Goal: Task Accomplishment & Management: Use online tool/utility

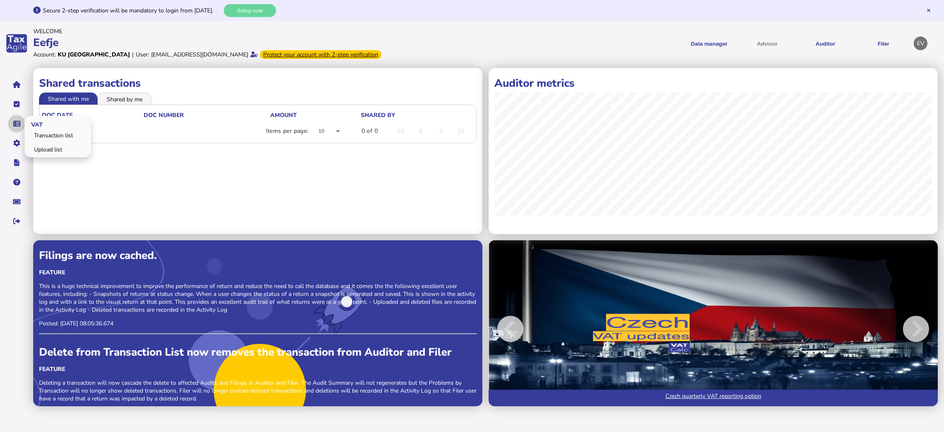
click at [19, 124] on icon "navigate application pages" at bounding box center [16, 124] width 7 height 0
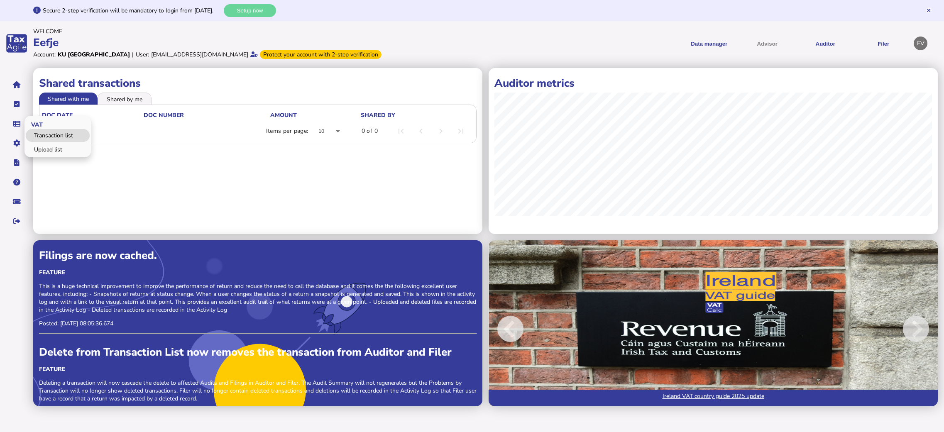
click at [49, 135] on link "Transaction list" at bounding box center [58, 135] width 64 height 13
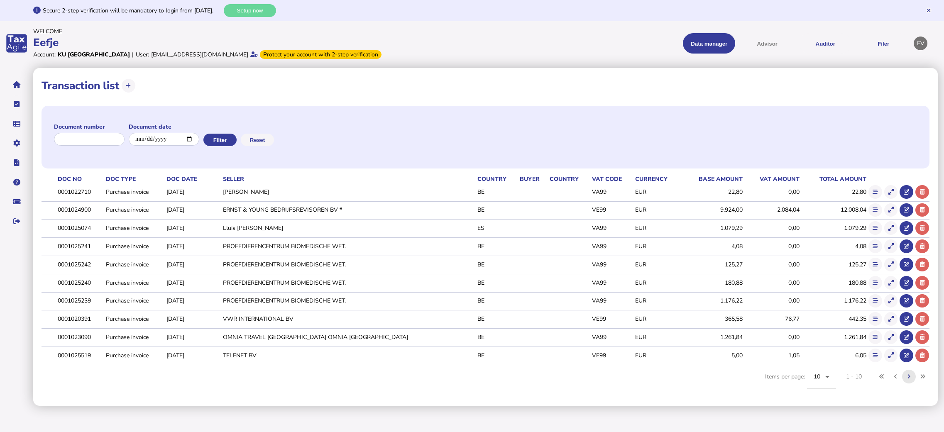
click at [912, 380] on button at bounding box center [909, 377] width 14 height 14
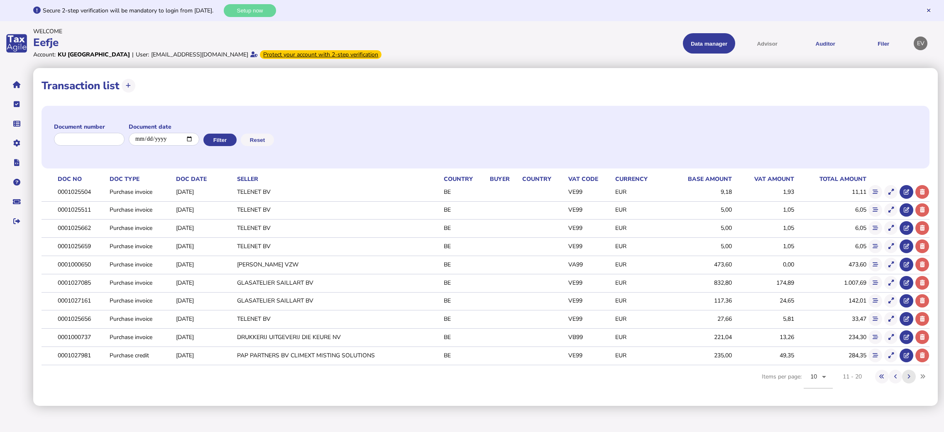
click at [911, 379] on button at bounding box center [909, 377] width 14 height 14
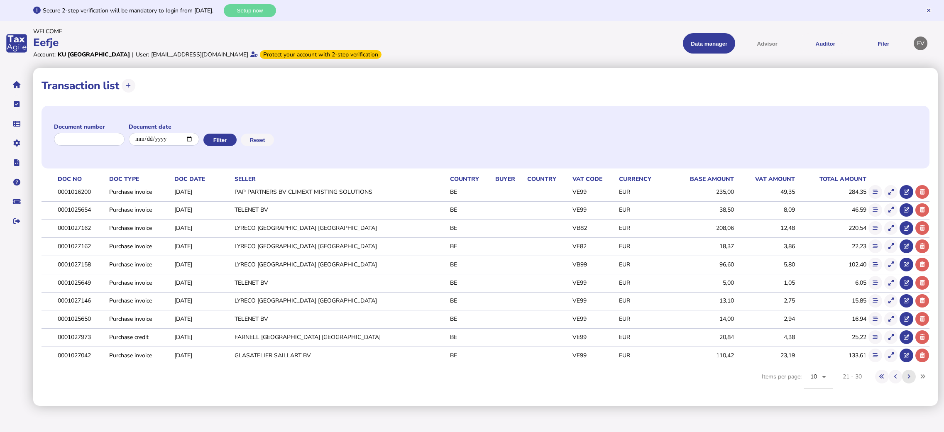
click at [911, 379] on button at bounding box center [909, 377] width 14 height 14
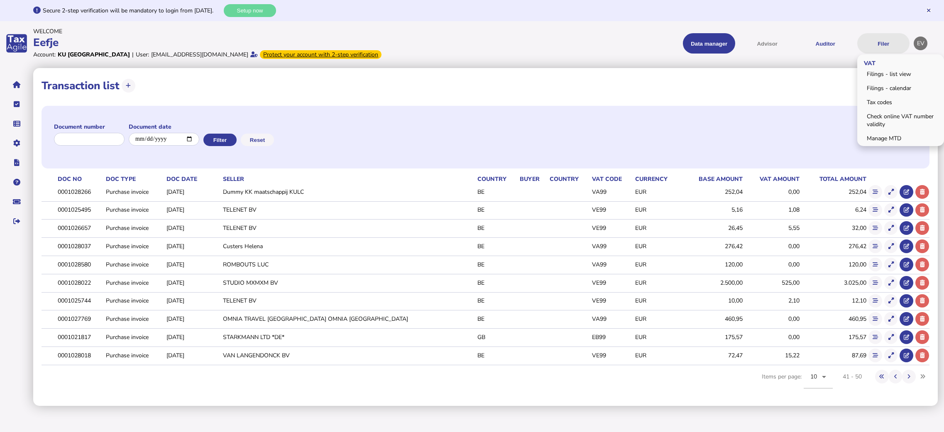
click at [889, 44] on button "Filer" at bounding box center [883, 43] width 52 height 20
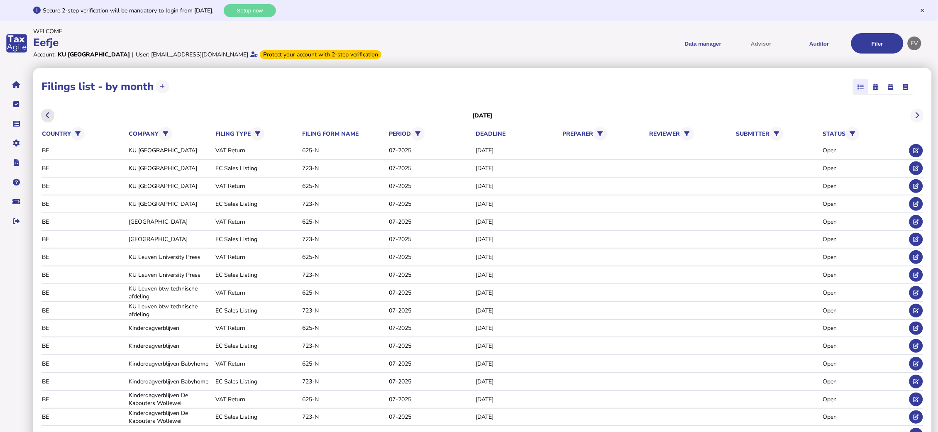
click at [51, 115] on button at bounding box center [48, 116] width 14 height 14
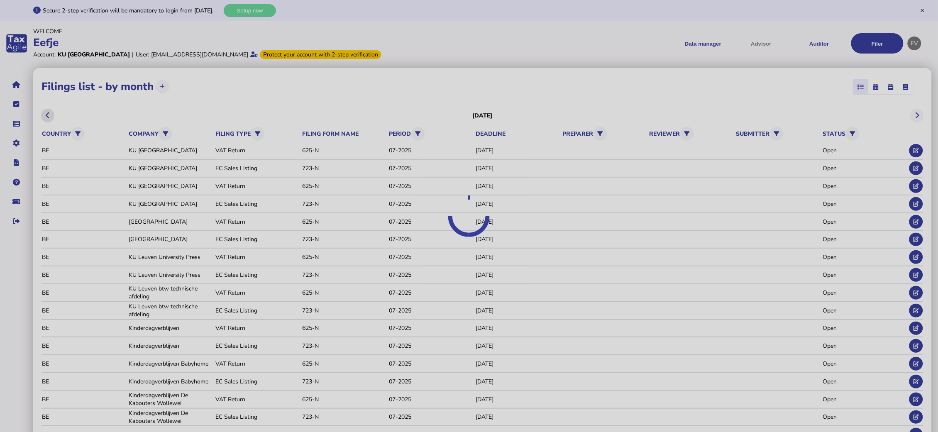
click at [51, 115] on div at bounding box center [469, 216] width 938 height 432
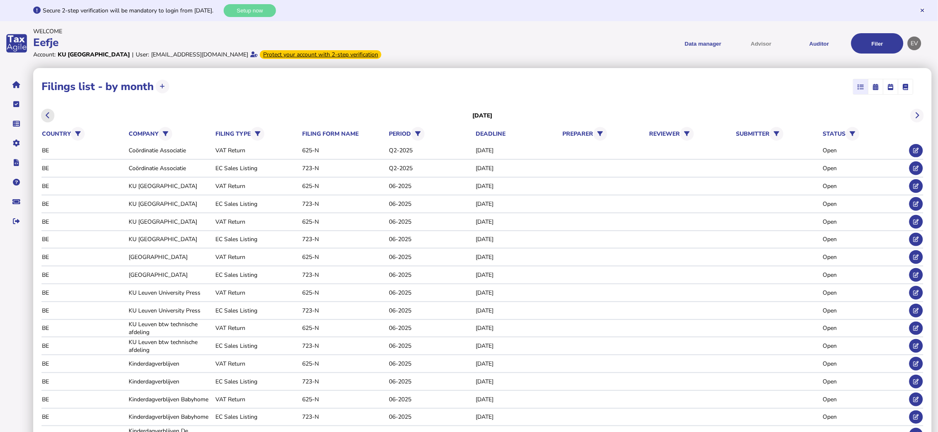
click at [51, 115] on button at bounding box center [48, 116] width 14 height 14
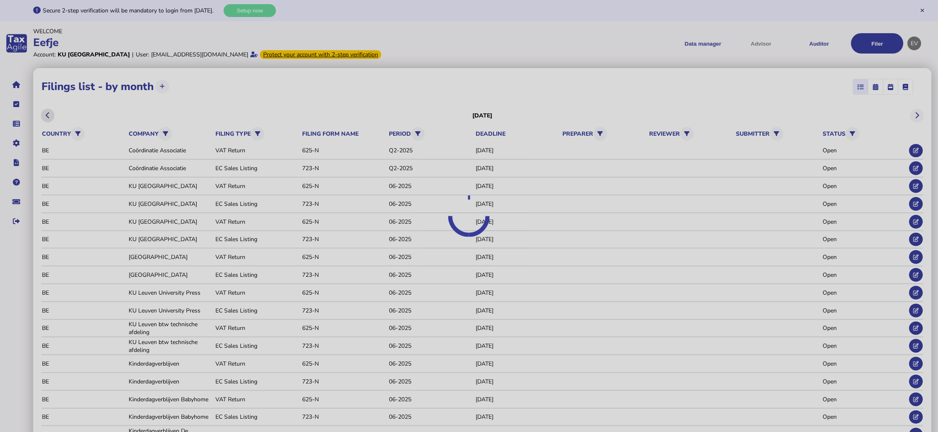
click at [51, 115] on div at bounding box center [469, 216] width 938 height 432
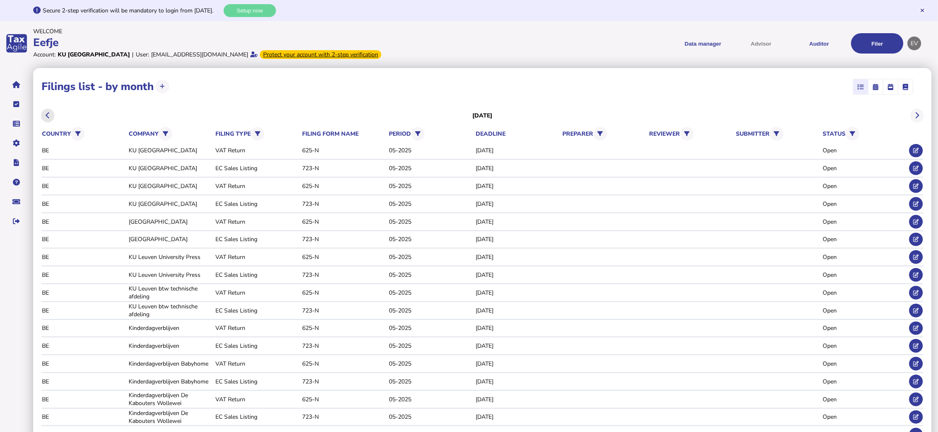
click at [51, 115] on button at bounding box center [48, 116] width 14 height 14
click at [47, 115] on icon at bounding box center [48, 115] width 4 height 0
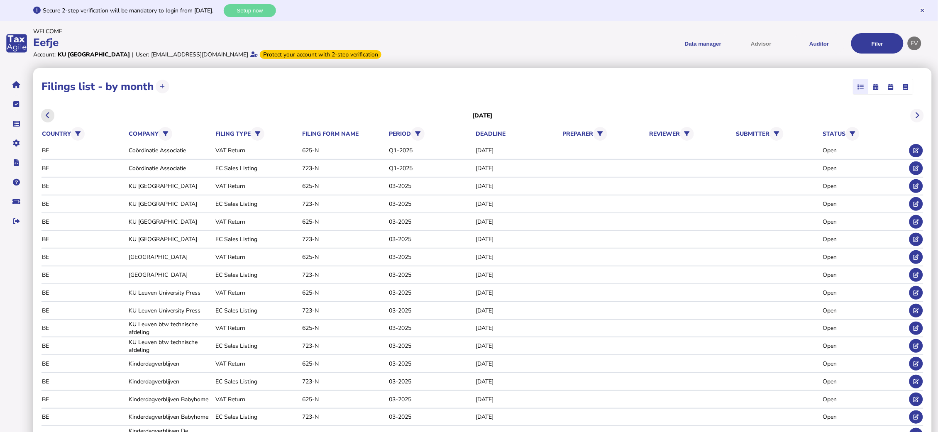
click at [47, 115] on icon at bounding box center [48, 115] width 4 height 0
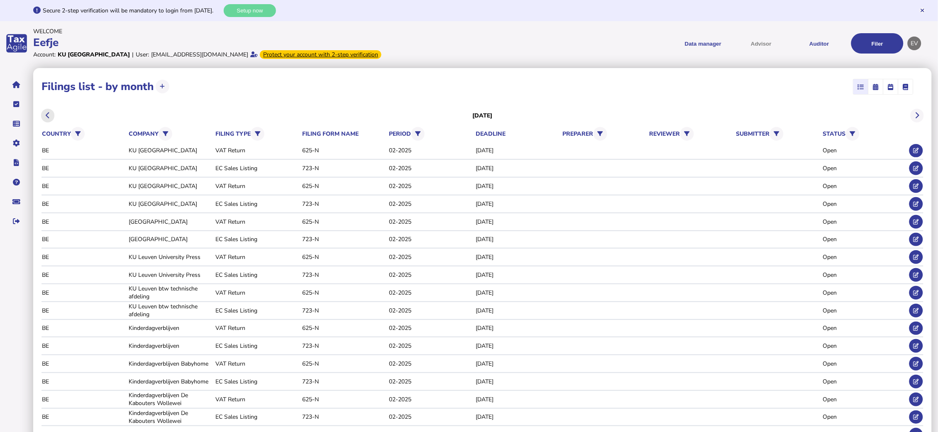
click at [47, 115] on icon at bounding box center [48, 115] width 4 height 0
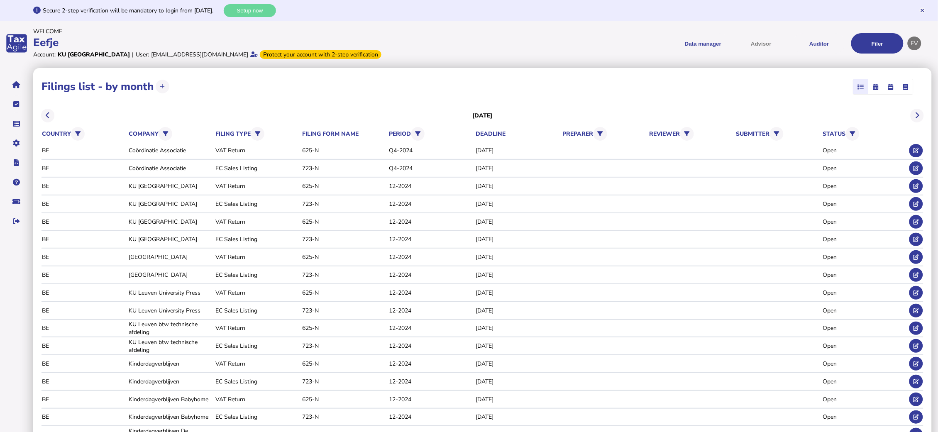
click at [47, 115] on icon at bounding box center [48, 115] width 4 height 0
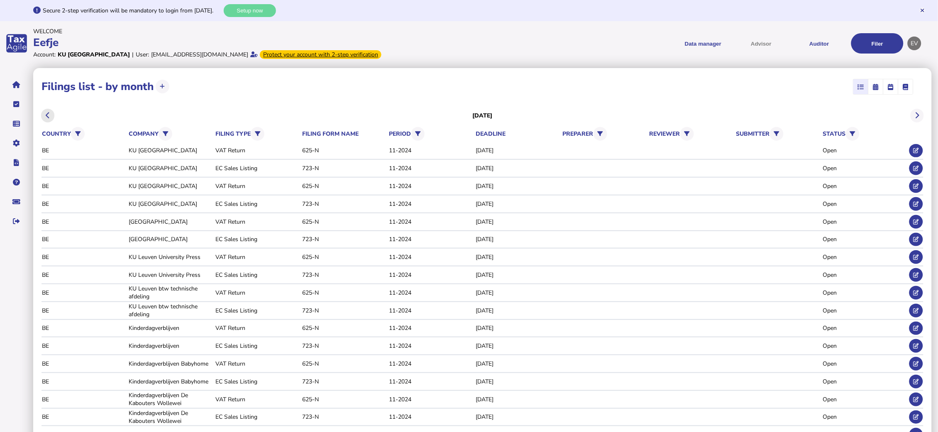
click at [46, 115] on icon at bounding box center [48, 115] width 4 height 0
click at [918, 116] on icon at bounding box center [918, 115] width 4 height 0
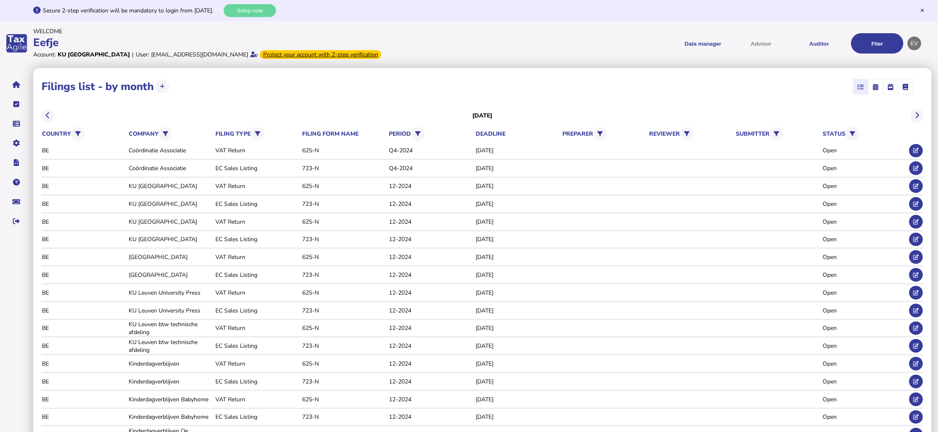
click at [6, 294] on aside "VAT Transaction list Upload list Setup Companies Data mappings Tax codes Users …" at bounding box center [16, 396] width 33 height 660
click at [225, 220] on div "VAT Return" at bounding box center [258, 222] width 84 height 8
click at [916, 220] on icon at bounding box center [916, 221] width 5 height 5
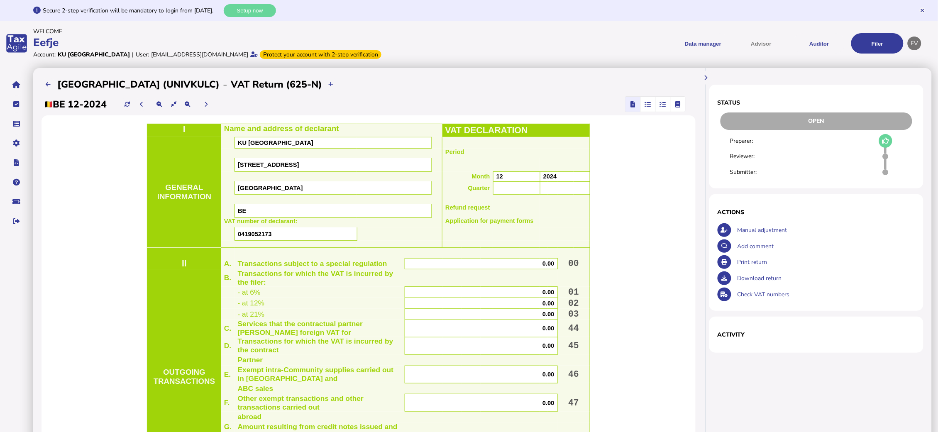
click at [649, 105] on icon "button" at bounding box center [648, 104] width 6 height 0
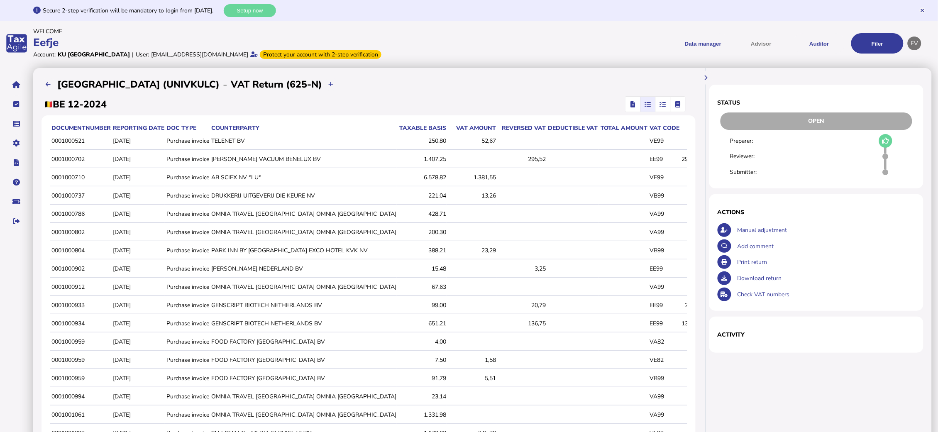
click at [662, 105] on icon "button" at bounding box center [663, 104] width 6 height 0
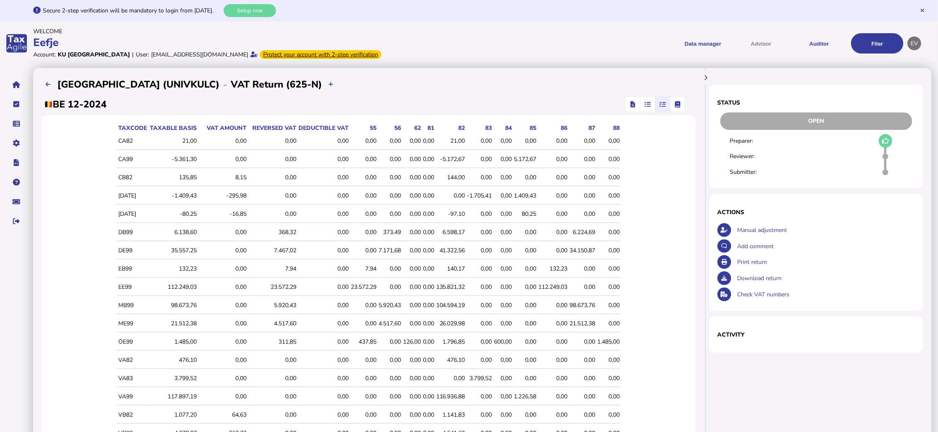
click at [686, 107] on mat-button-toggle-group at bounding box center [655, 104] width 61 height 16
click at [678, 105] on icon "button" at bounding box center [678, 104] width 6 height 0
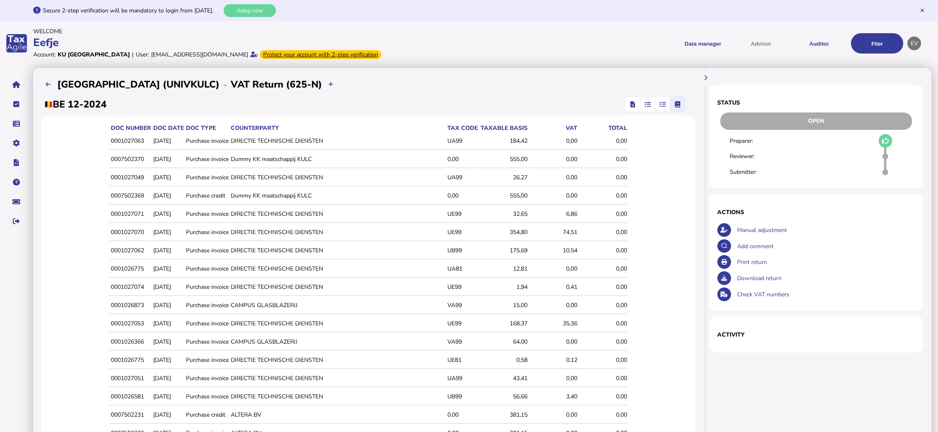
click at [662, 105] on icon "button" at bounding box center [663, 104] width 6 height 0
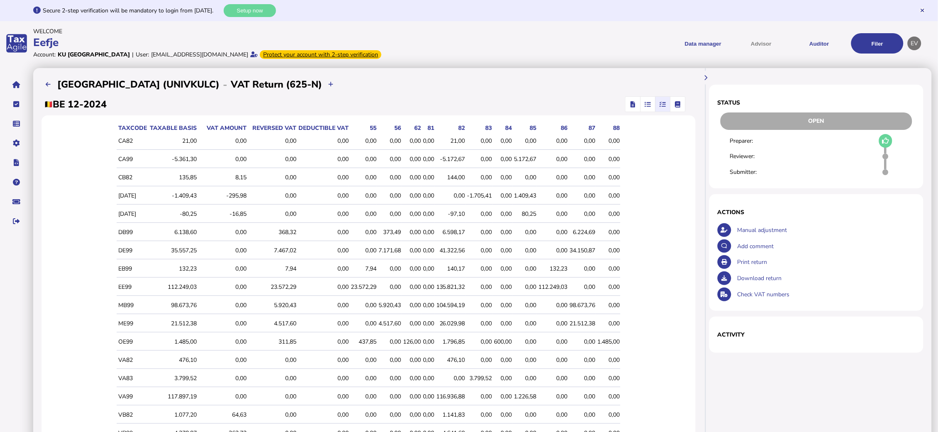
click at [646, 105] on icon "button" at bounding box center [648, 104] width 6 height 0
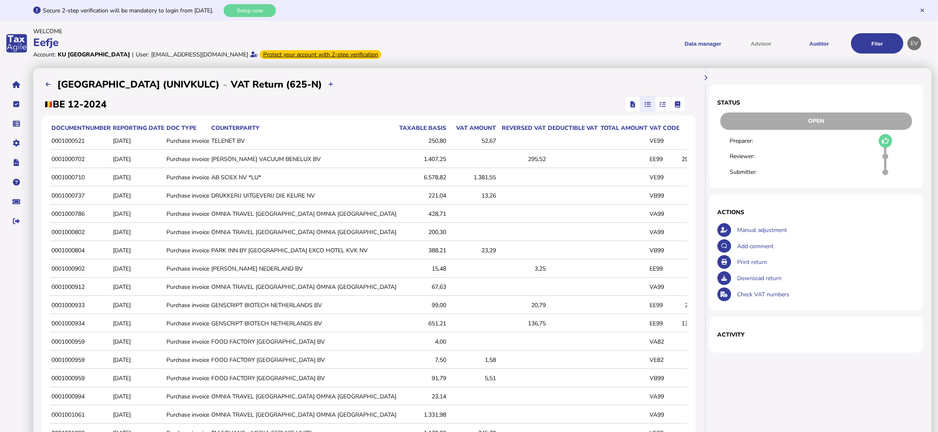
drag, startPoint x: 411, startPoint y: 80, endPoint x: 289, endPoint y: 85, distance: 121.3
click at [289, 85] on div "**********" at bounding box center [369, 84] width 654 height 17
click at [630, 101] on span "button" at bounding box center [633, 104] width 12 height 15
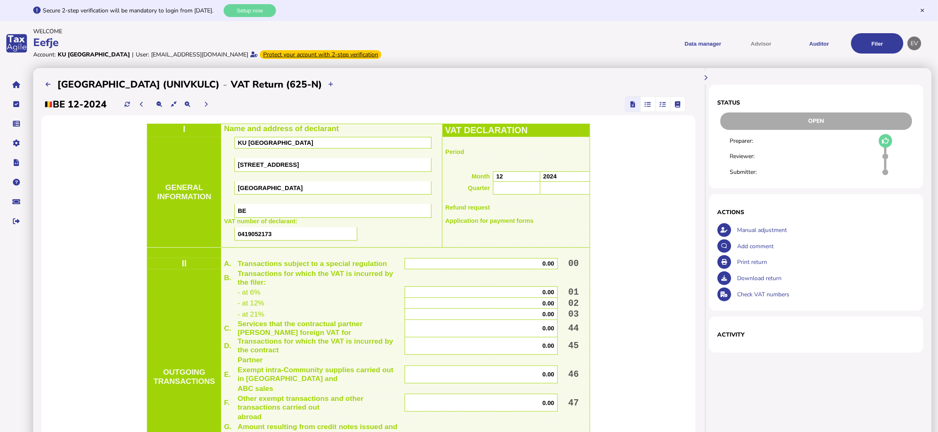
click at [659, 105] on span "button" at bounding box center [664, 104] width 14 height 15
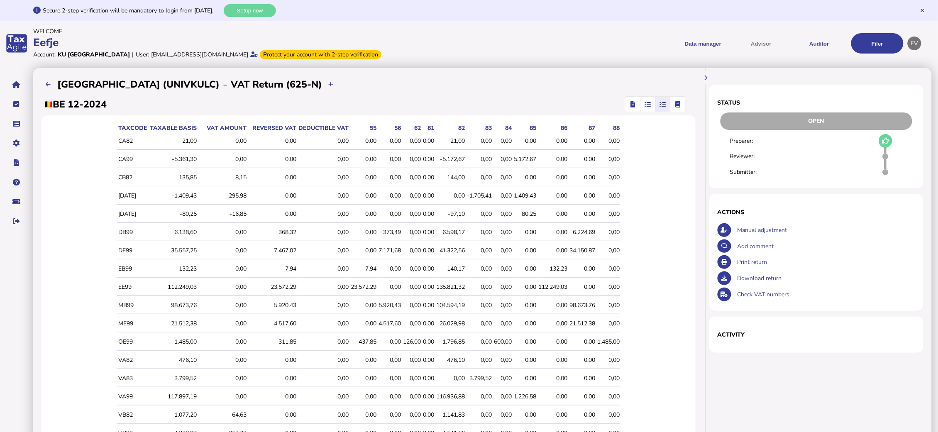
click at [681, 104] on icon "button" at bounding box center [678, 104] width 6 height 0
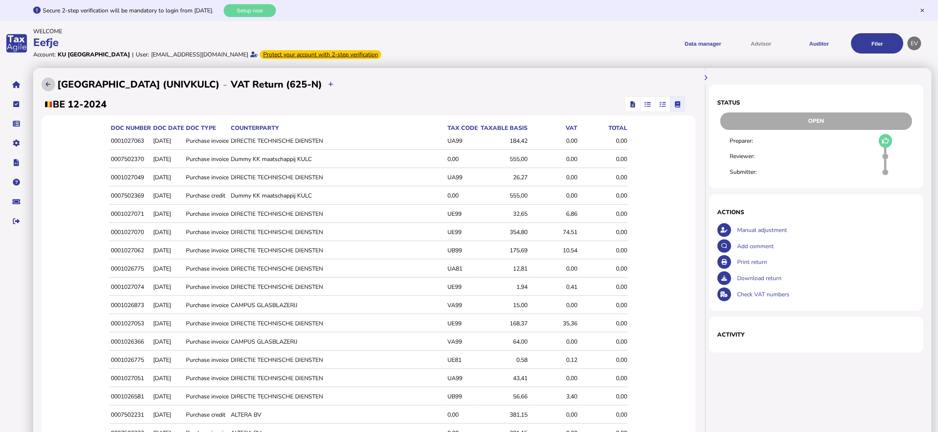
click at [47, 86] on icon at bounding box center [48, 84] width 5 height 5
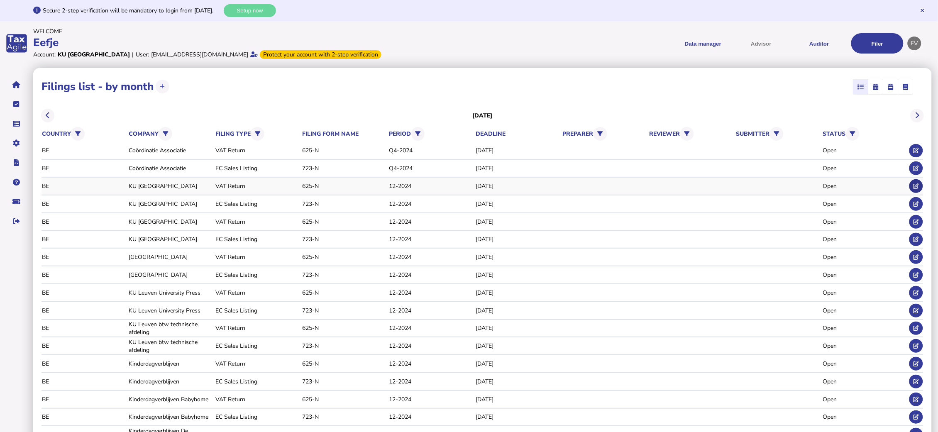
click at [919, 185] on icon at bounding box center [916, 186] width 5 height 5
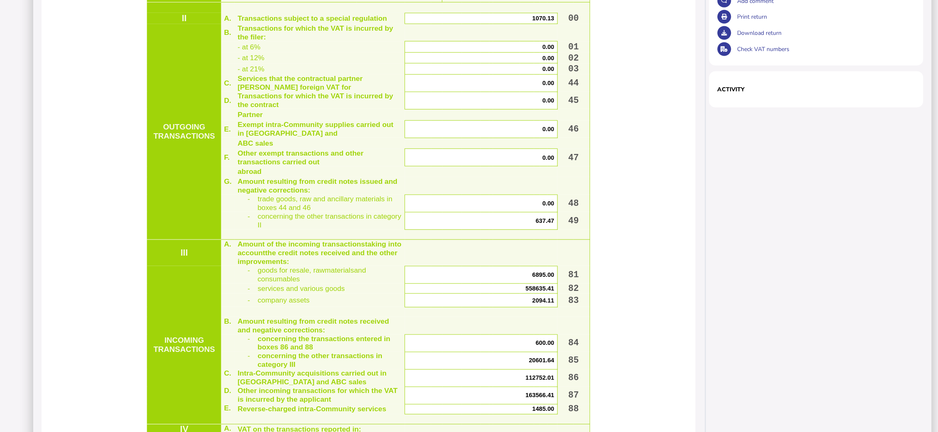
scroll to position [249, 0]
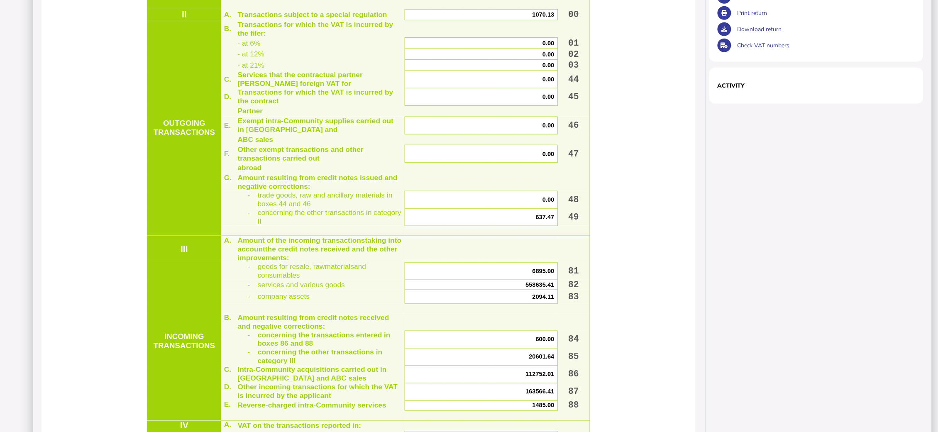
click at [536, 220] on span "637.47" at bounding box center [545, 217] width 19 height 7
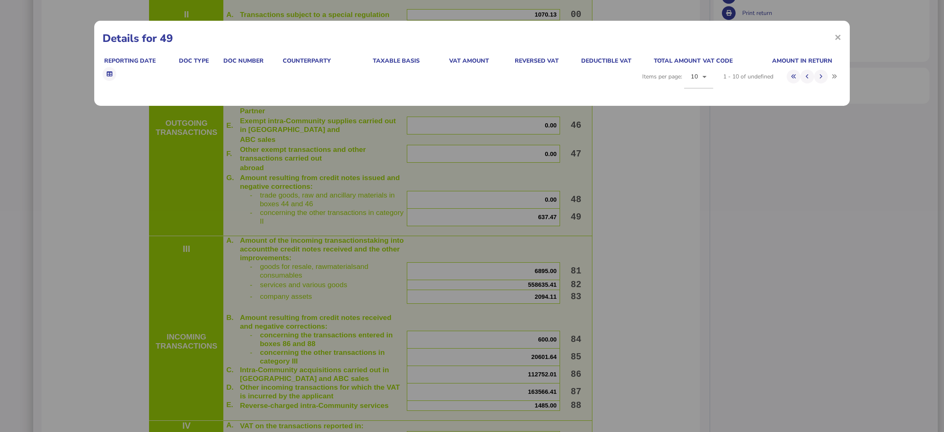
click at [536, 228] on div "× Details for 49 Reporting date Doc type Doc number Counterparty Taxable basis …" at bounding box center [472, 216] width 944 height 432
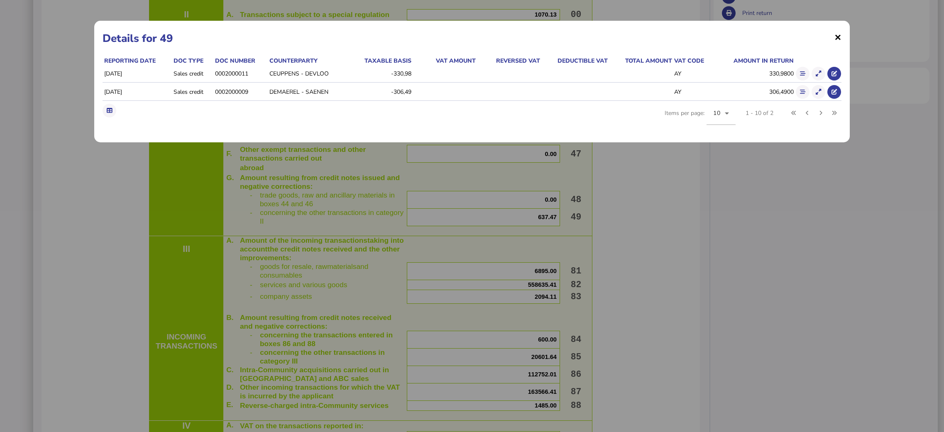
click at [836, 36] on span "×" at bounding box center [838, 37] width 7 height 16
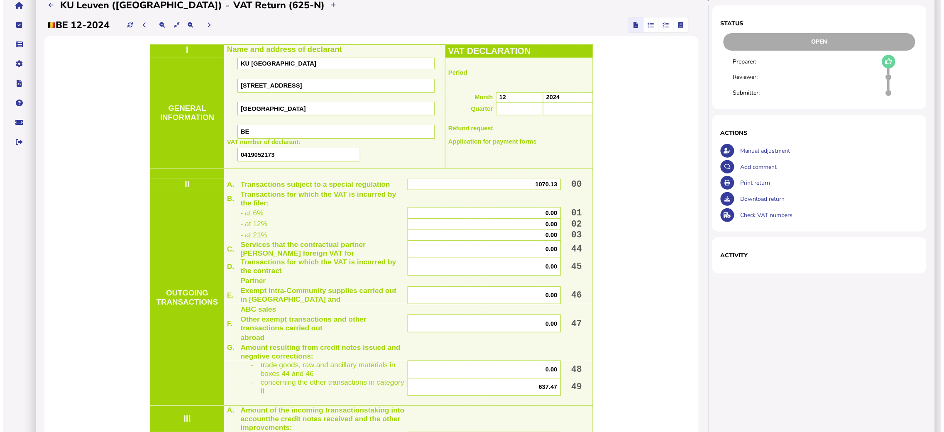
scroll to position [62, 0]
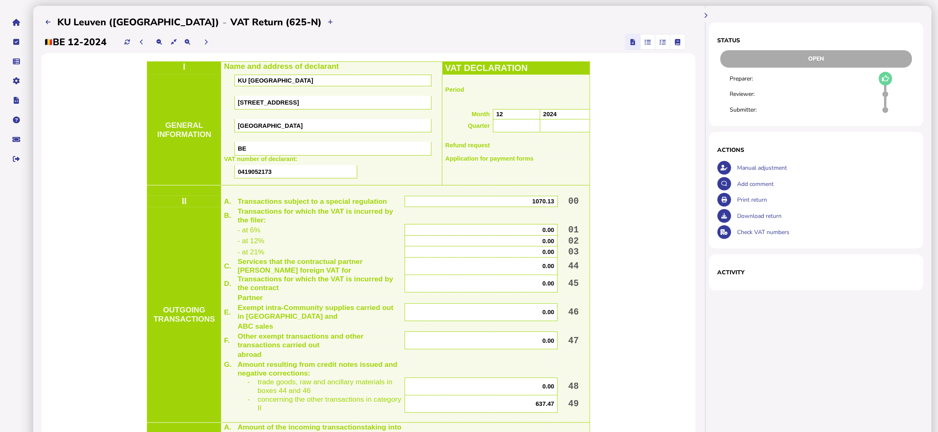
click at [762, 217] on div "Download return" at bounding box center [826, 216] width 180 height 16
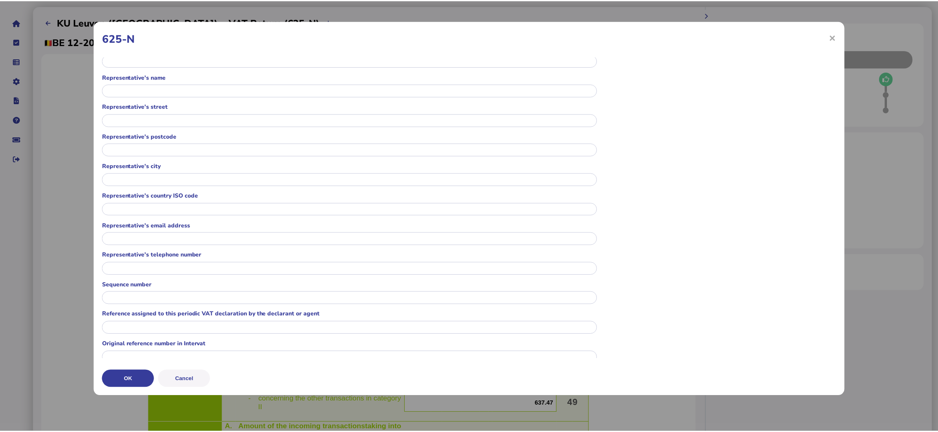
scroll to position [142, 0]
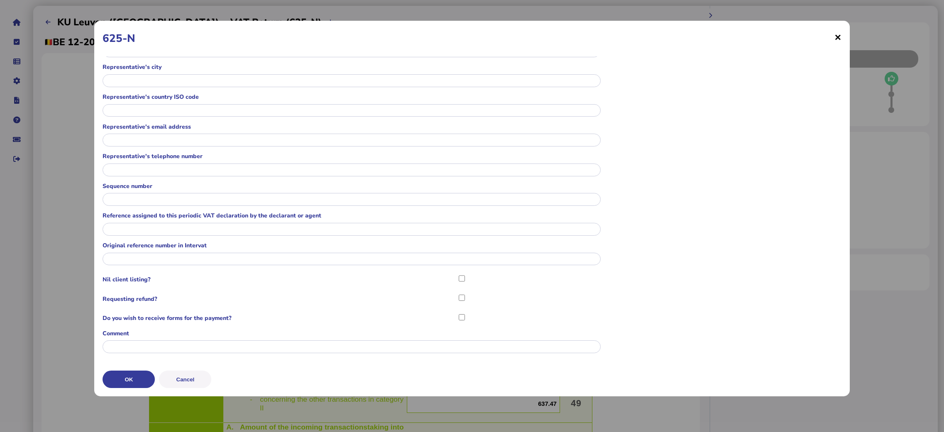
click at [0, 0] on span "×" at bounding box center [0, 0] width 0 height 0
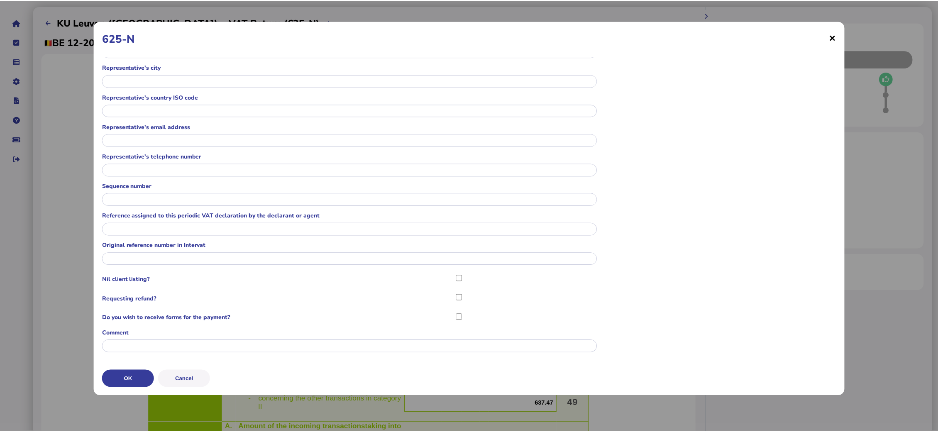
scroll to position [0, 0]
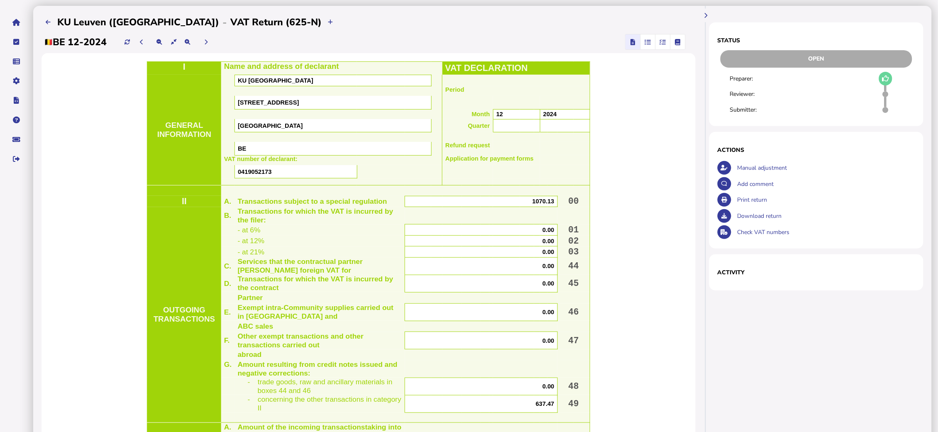
click at [759, 198] on div "Print return" at bounding box center [826, 200] width 180 height 16
click at [636, 44] on span "button" at bounding box center [633, 41] width 12 height 15
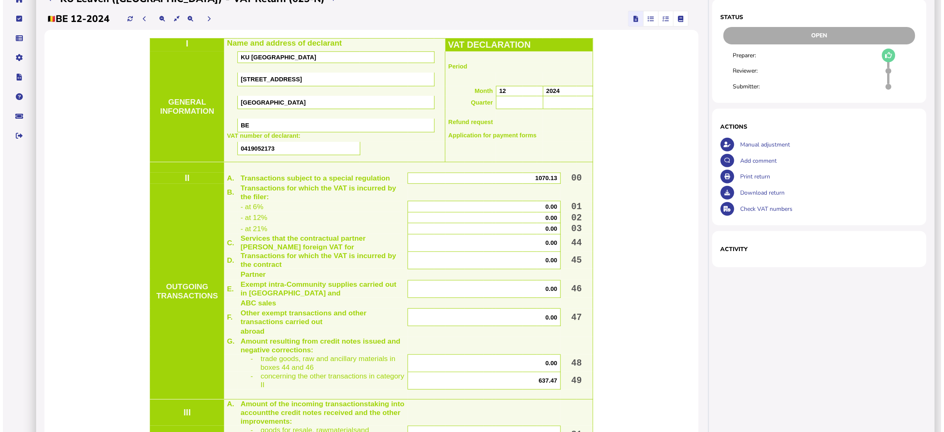
scroll to position [125, 0]
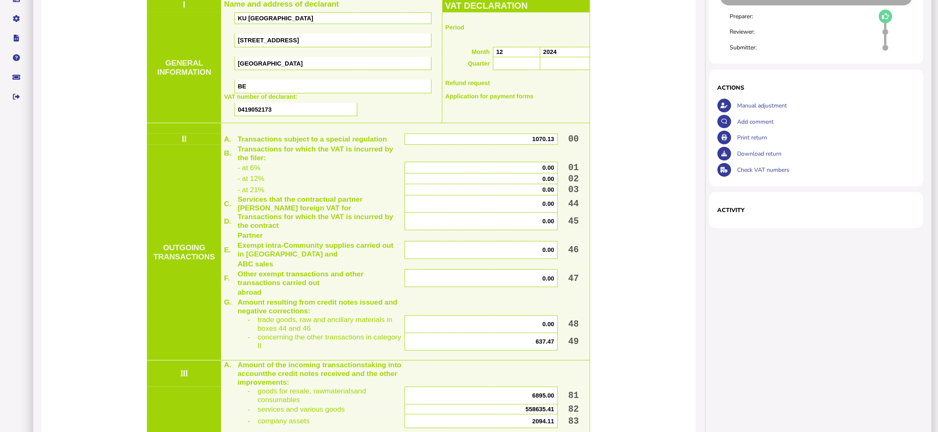
click at [731, 155] on div "Download return" at bounding box center [817, 154] width 198 height 16
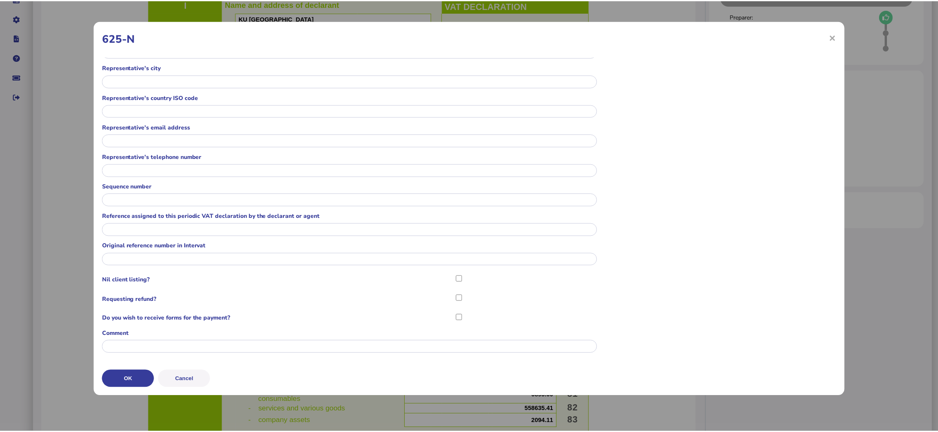
scroll to position [142, 0]
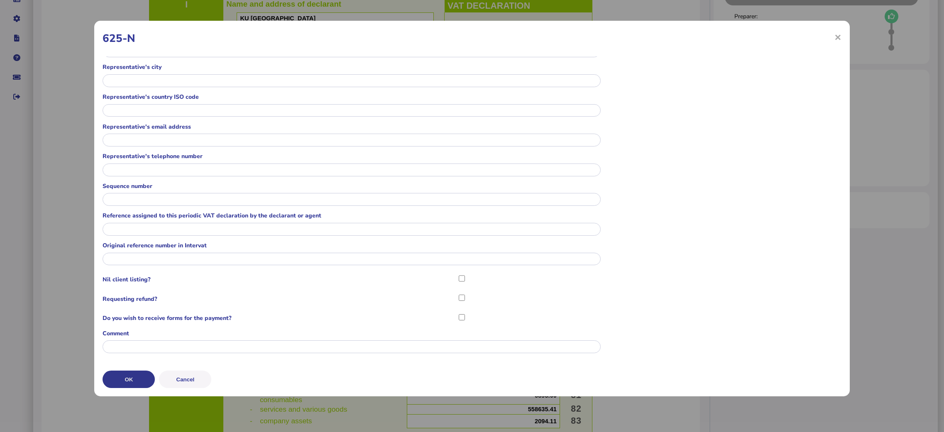
click at [131, 381] on button "OK" at bounding box center [129, 379] width 52 height 17
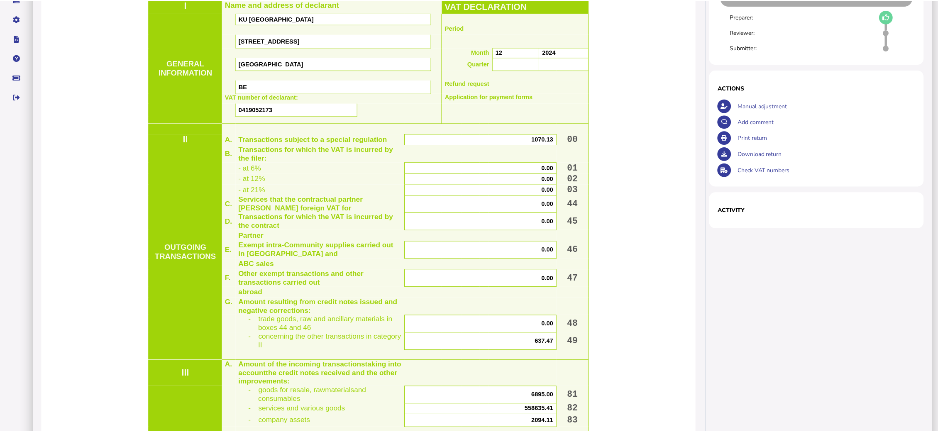
scroll to position [0, 0]
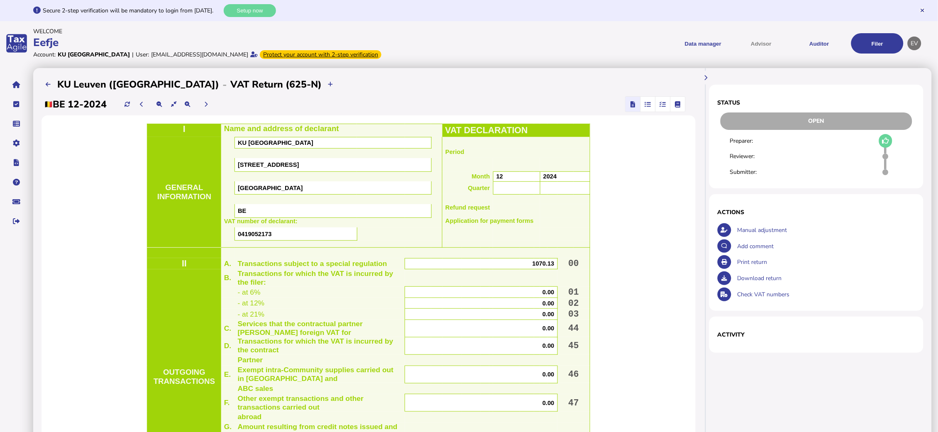
click at [786, 231] on div "Manual adjustment" at bounding box center [826, 230] width 180 height 16
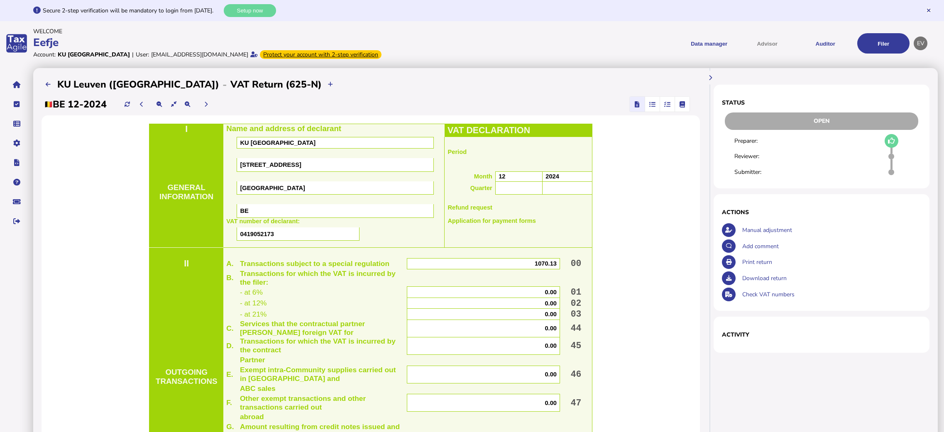
select select "**********"
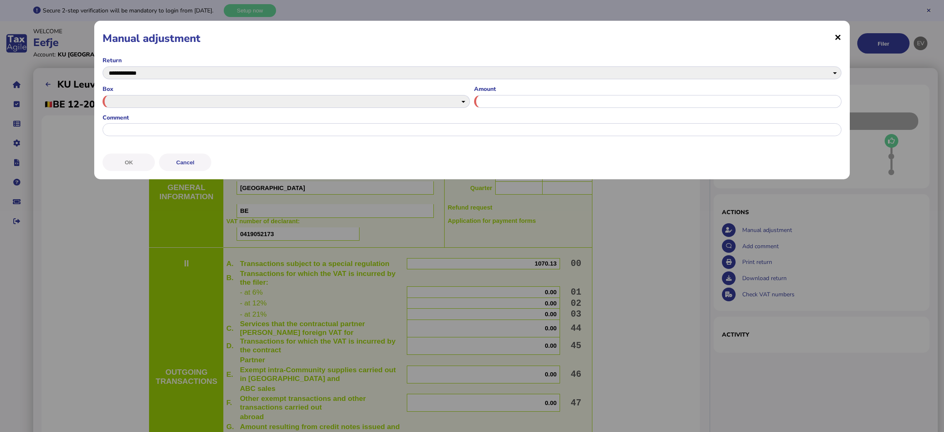
click at [0, 0] on span "×" at bounding box center [0, 0] width 0 height 0
